Goal: Task Accomplishment & Management: Manage account settings

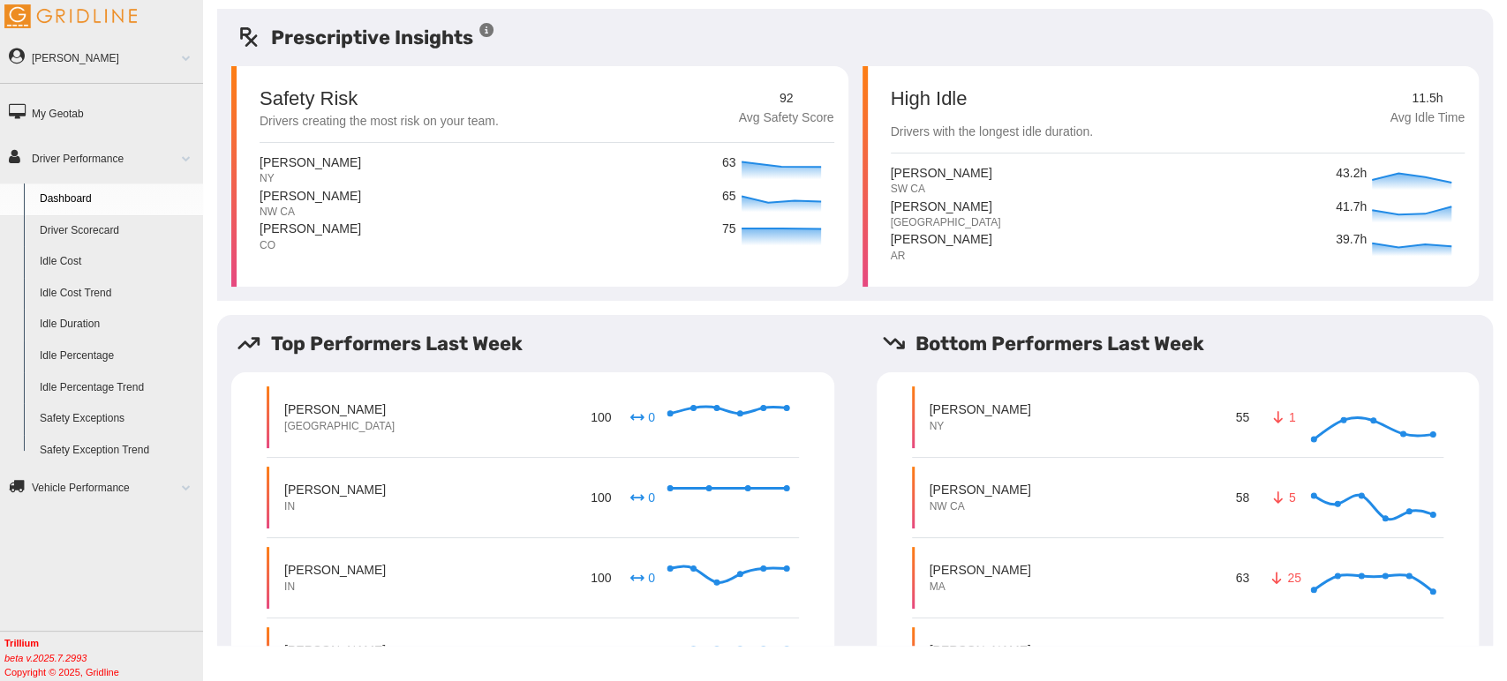
click at [131, 235] on link "Driver Scorecard" at bounding box center [117, 231] width 171 height 32
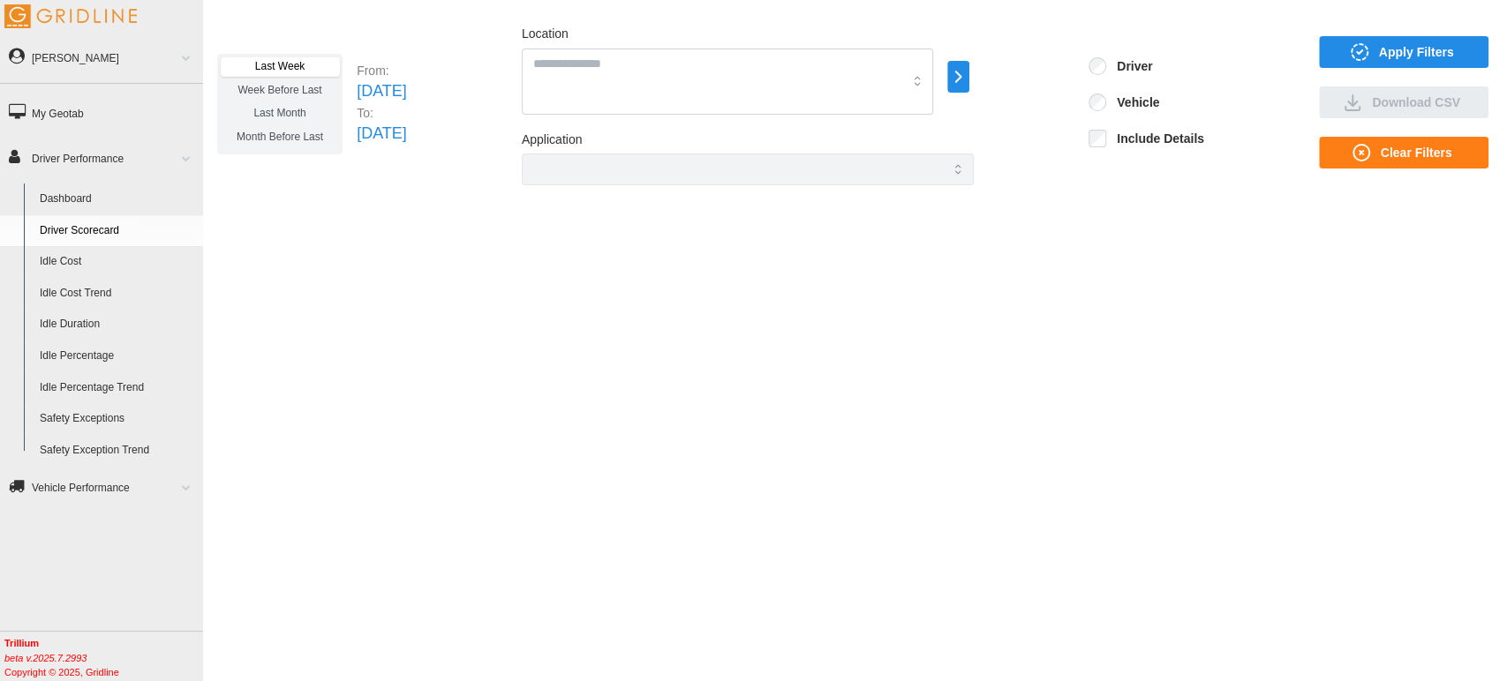
click at [1419, 45] on span "Apply Filters" at bounding box center [1416, 52] width 75 height 30
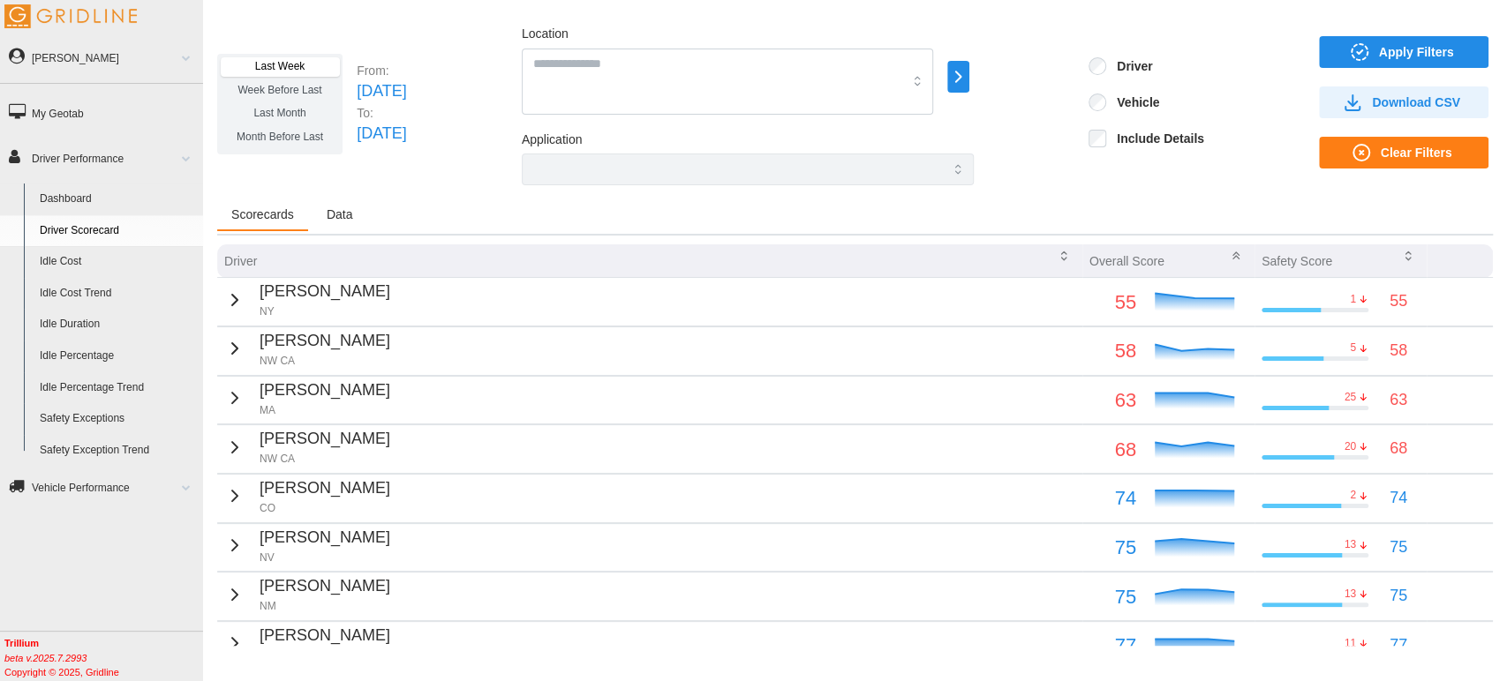
click at [103, 59] on link "[PERSON_NAME]" at bounding box center [101, 57] width 203 height 41
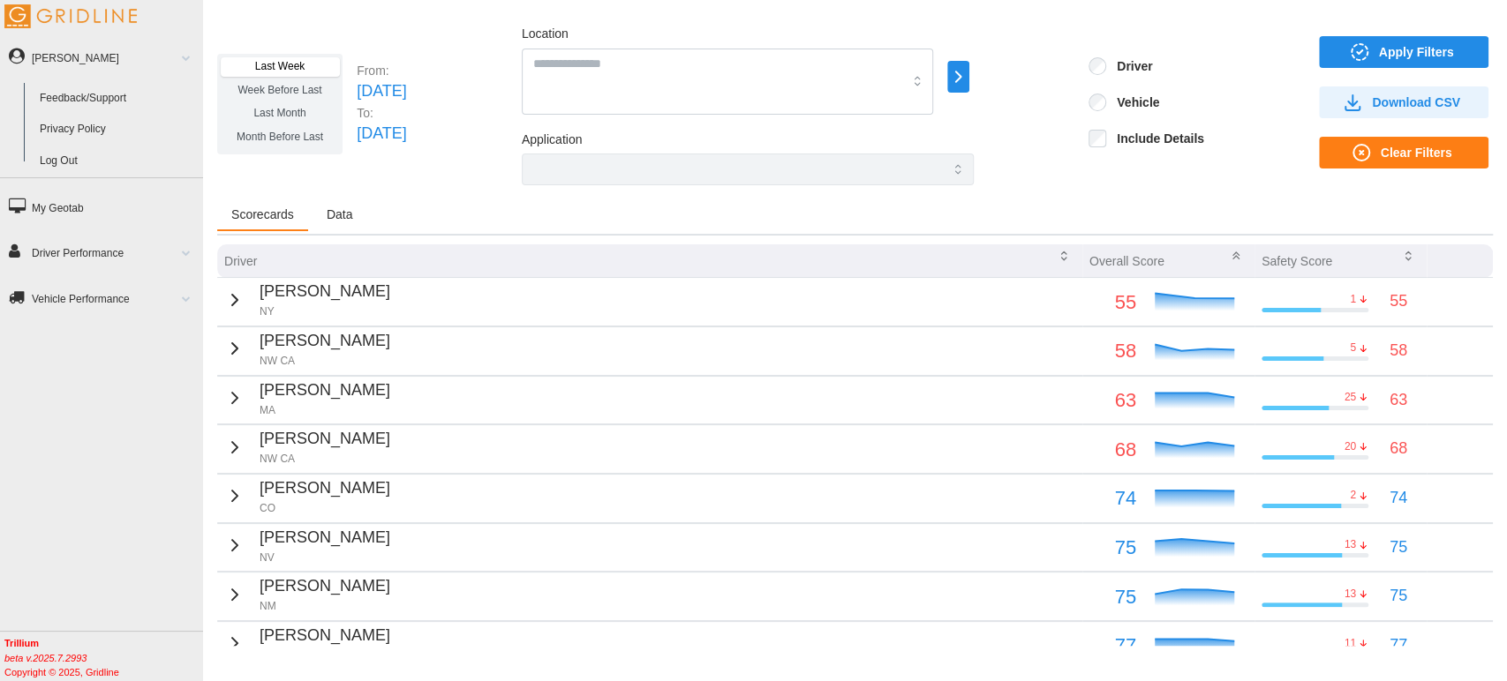
click at [68, 169] on link "Log Out" at bounding box center [117, 162] width 171 height 32
